Goal: Task Accomplishment & Management: Manage account settings

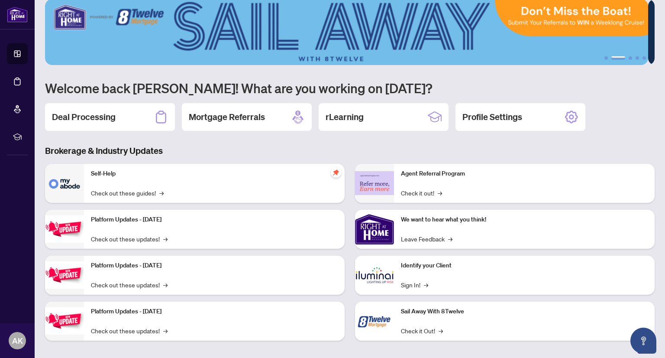
scroll to position [16, 0]
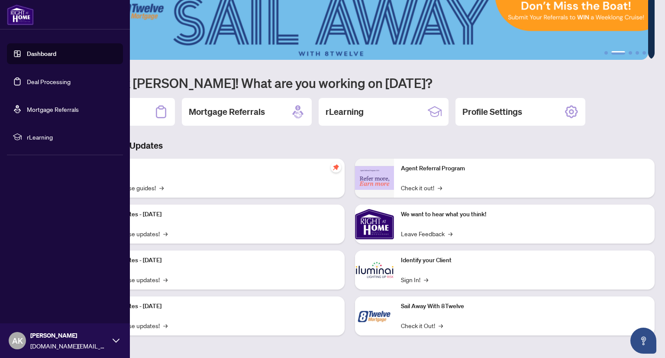
click at [52, 81] on link "Deal Processing" at bounding box center [49, 82] width 44 height 8
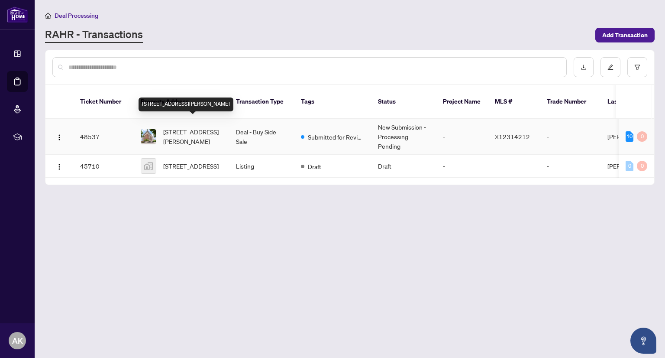
click at [188, 127] on span "[STREET_ADDRESS][PERSON_NAME]" at bounding box center [192, 136] width 59 height 19
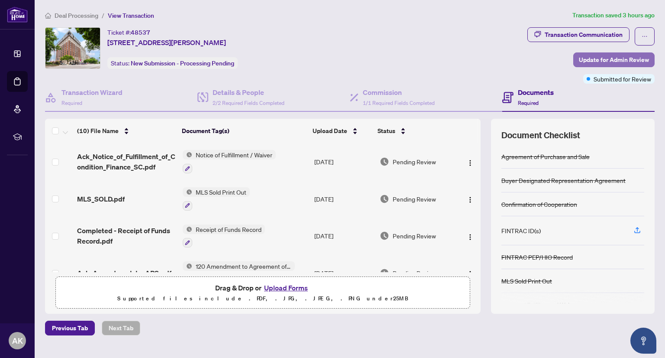
click at [593, 60] on span "Update for Admin Review" at bounding box center [614, 60] width 70 height 14
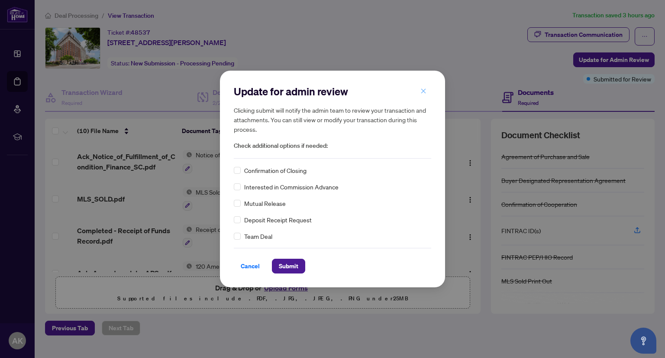
click at [426, 89] on icon "close" at bounding box center [424, 91] width 6 height 6
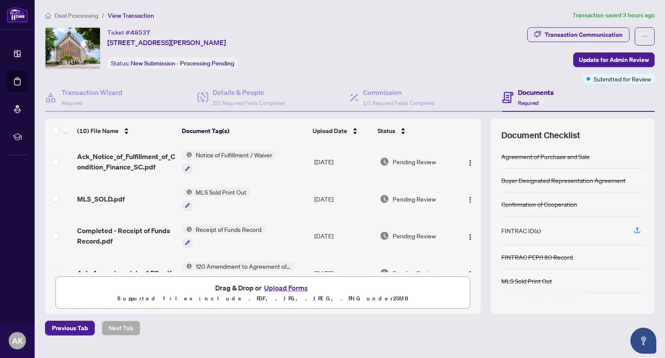
click at [136, 14] on span "View Transaction" at bounding box center [131, 16] width 46 height 8
click at [81, 14] on span "Deal Processing" at bounding box center [77, 16] width 44 height 8
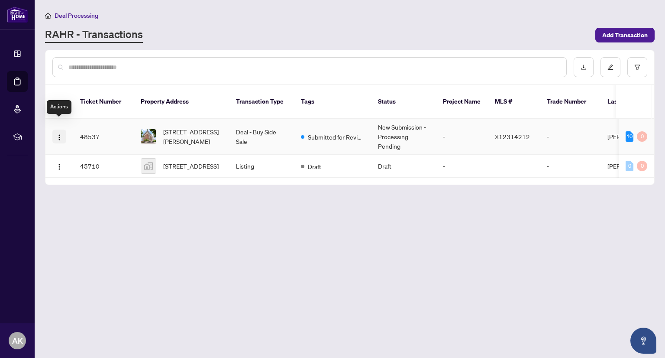
click at [57, 134] on img "button" at bounding box center [59, 137] width 7 height 7
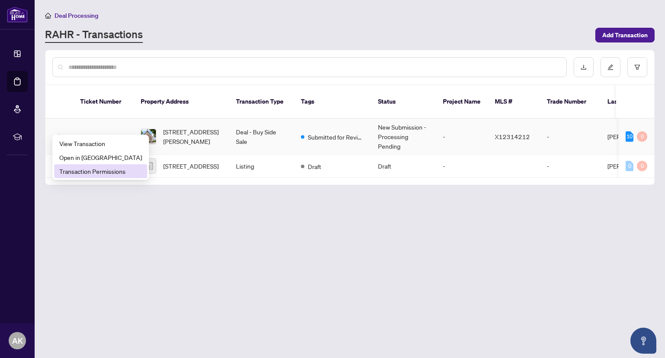
click at [87, 172] on span "Transaction Permissions" at bounding box center [100, 171] width 83 height 10
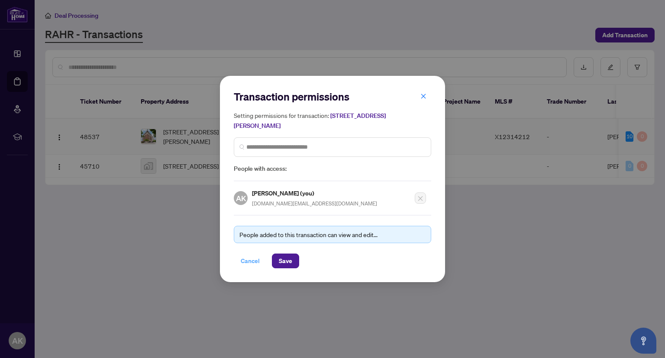
click at [251, 260] on span "Cancel" at bounding box center [250, 261] width 19 height 14
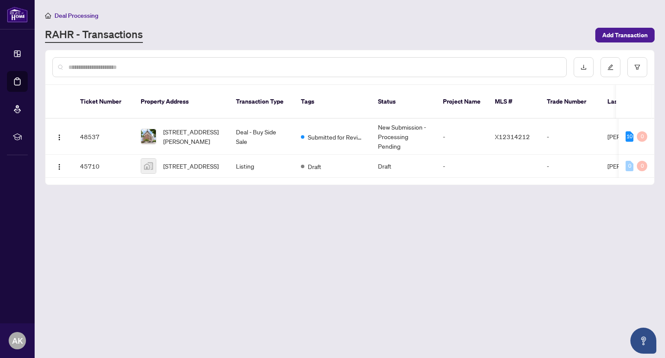
click at [452, 292] on main "Deal Processing RAHR - Transactions Add Transaction Ticket Number Property Addr…" at bounding box center [350, 179] width 631 height 358
